Goal: Check status: Check status

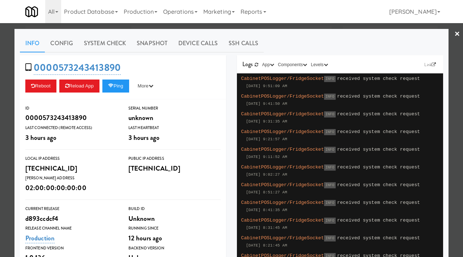
click at [0, 68] on div at bounding box center [231, 128] width 463 height 257
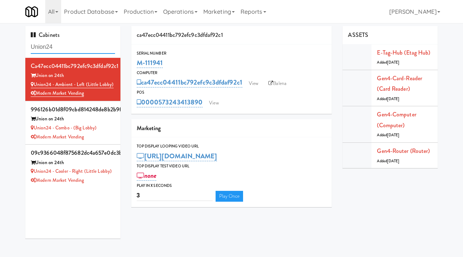
drag, startPoint x: 66, startPoint y: 46, endPoint x: 18, endPoint y: 43, distance: 47.9
click at [18, 43] on div "Cabinets Union24 ca47ecc04411bc792efc9c3dfdaf92c1 Union on 24th Union24 - Ambie…" at bounding box center [231, 135] width 463 height 218
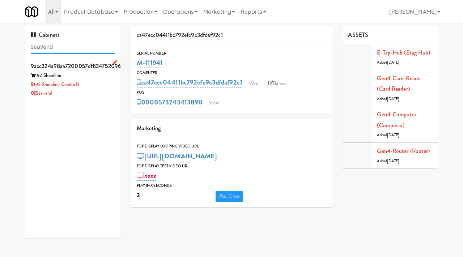
type input "seavend"
click at [93, 89] on div "192 Shoreline Combo B" at bounding box center [73, 84] width 84 height 9
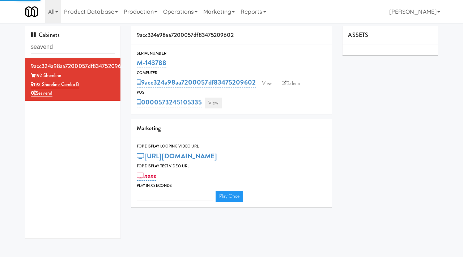
type input "3"
click at [213, 101] on link "View" at bounding box center [213, 103] width 17 height 11
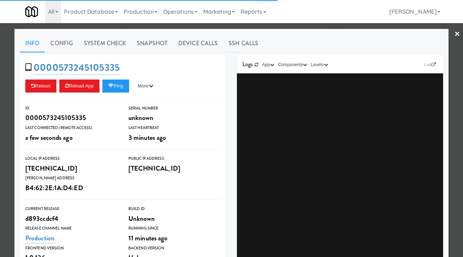
click at [213, 101] on div "ID 0000573245105335 Serial Number unknown Last Connected (Remote Access) a few …" at bounding box center [123, 185] width 206 height 171
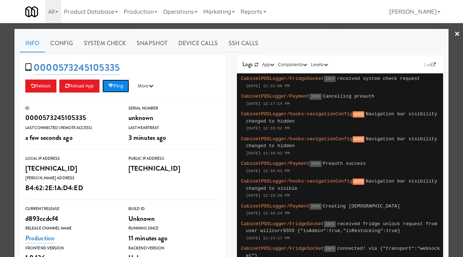
click at [118, 88] on button "Ping" at bounding box center [115, 86] width 27 height 13
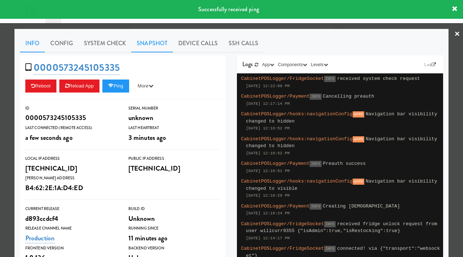
click at [147, 46] on link "Snapshot" at bounding box center [152, 43] width 42 height 18
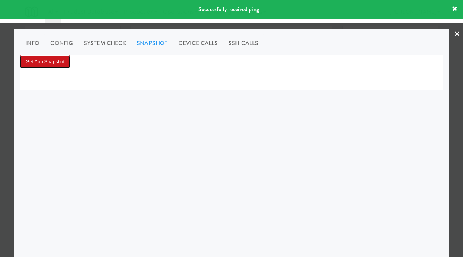
click at [48, 67] on button "Get App Snapshot" at bounding box center [45, 61] width 50 height 13
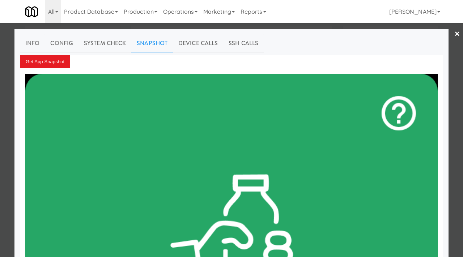
click at [0, 110] on div at bounding box center [231, 128] width 463 height 257
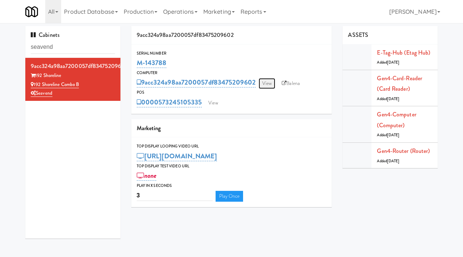
click at [266, 83] on link "View" at bounding box center [267, 83] width 17 height 11
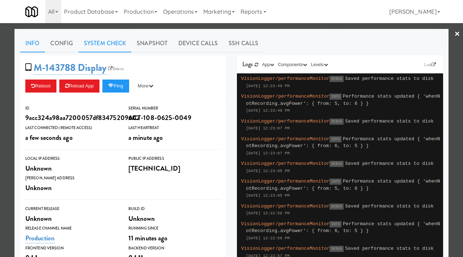
click at [108, 40] on link "System Check" at bounding box center [105, 43] width 53 height 18
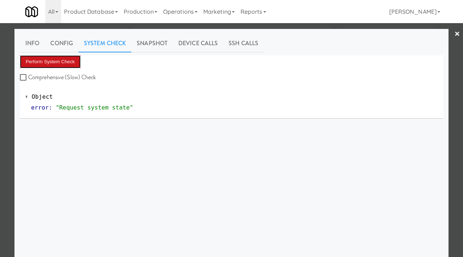
click at [50, 62] on button "Perform System Check" at bounding box center [50, 61] width 61 height 13
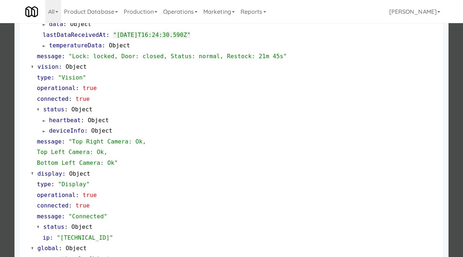
scroll to position [252, 0]
